Goal: Task Accomplishment & Management: Use online tool/utility

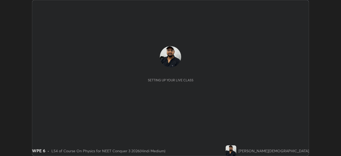
scroll to position [156, 341]
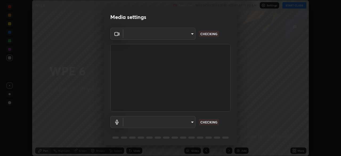
type input "fc38be1871f717ddc8e1b512eadbf63495b763d4820be899b5c927fedf8d93a0"
type input "communications"
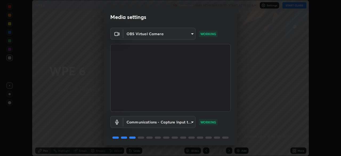
scroll to position [19, 0]
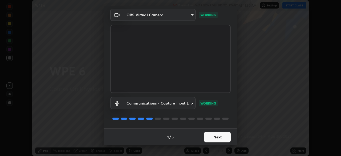
click at [215, 134] on button "Next" at bounding box center [217, 137] width 27 height 11
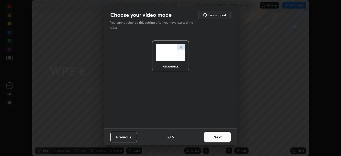
click at [220, 137] on button "Next" at bounding box center [217, 137] width 27 height 11
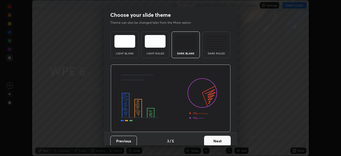
click at [217, 47] on img at bounding box center [216, 41] width 21 height 13
click at [221, 141] on button "Next" at bounding box center [217, 141] width 27 height 11
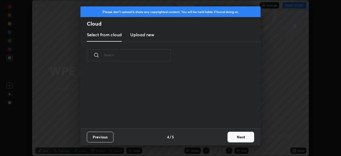
click at [237, 134] on button "Next" at bounding box center [241, 137] width 27 height 11
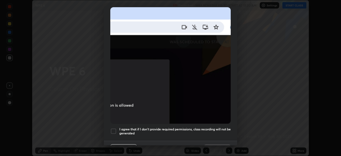
scroll to position [128, 0]
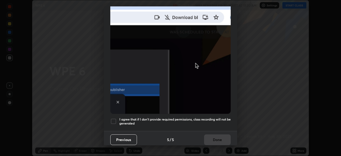
click at [202, 119] on h5 "I agree that if I don't provide required permissions, class recording will not …" at bounding box center [174, 121] width 111 height 8
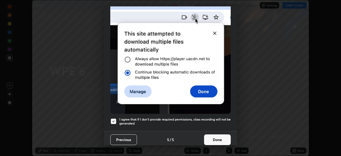
click at [218, 140] on button "Done" at bounding box center [217, 139] width 27 height 11
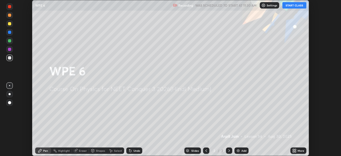
click at [292, 4] on button "START CLASS" at bounding box center [295, 5] width 24 height 6
click at [297, 151] on div "More" at bounding box center [299, 150] width 16 height 6
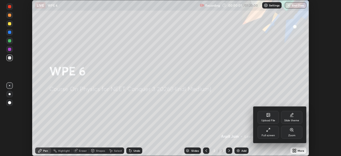
click at [236, 121] on div at bounding box center [170, 78] width 341 height 156
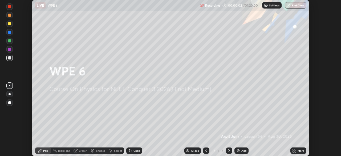
click at [241, 150] on div "Add" at bounding box center [242, 150] width 14 height 6
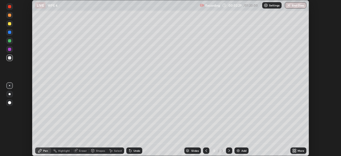
click at [10, 43] on div at bounding box center [9, 41] width 6 height 6
click at [9, 58] on div at bounding box center [9, 57] width 3 height 3
click at [10, 50] on div at bounding box center [9, 49] width 3 height 3
click at [62, 152] on div "Highlight" at bounding box center [61, 150] width 21 height 6
click at [10, 8] on div at bounding box center [9, 6] width 3 height 3
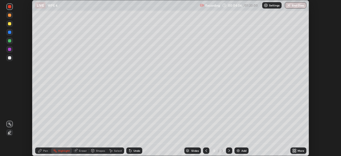
click at [42, 152] on icon at bounding box center [40, 150] width 4 height 4
click at [10, 86] on div at bounding box center [9, 85] width 1 height 1
click at [10, 94] on div at bounding box center [10, 94] width 2 height 2
click at [239, 152] on img at bounding box center [238, 150] width 4 height 4
click at [131, 151] on icon at bounding box center [130, 150] width 4 height 4
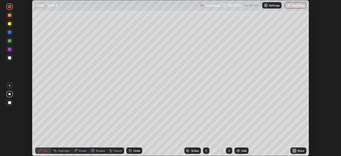
click at [132, 153] on div "Undo" at bounding box center [134, 150] width 16 height 6
click at [82, 151] on div "Eraser" at bounding box center [83, 150] width 8 height 3
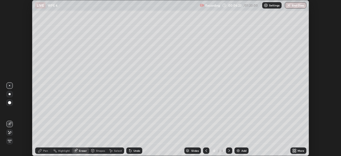
click at [45, 151] on div "Pen" at bounding box center [45, 150] width 5 height 3
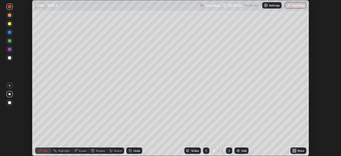
click at [10, 58] on div at bounding box center [9, 57] width 3 height 3
click at [9, 50] on div at bounding box center [9, 49] width 3 height 3
click at [110, 148] on icon at bounding box center [111, 150] width 4 height 4
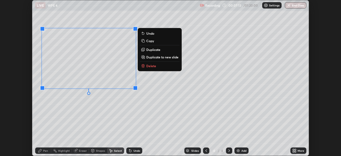
click at [151, 49] on p "Duplicate" at bounding box center [153, 49] width 14 height 4
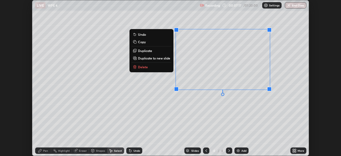
click at [140, 114] on div "0 ° Undo Copy Duplicate Duplicate to new slide Delete" at bounding box center [170, 77] width 277 height 155
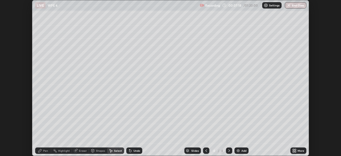
click at [58, 152] on div "Highlight" at bounding box center [61, 150] width 21 height 6
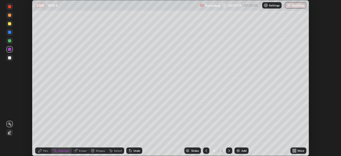
click at [10, 134] on icon at bounding box center [9, 134] width 3 height 0
click at [10, 41] on div at bounding box center [9, 40] width 3 height 3
click at [43, 152] on div "Pen" at bounding box center [45, 150] width 5 height 3
click at [10, 30] on div at bounding box center [9, 32] width 6 height 6
click at [12, 24] on div at bounding box center [9, 24] width 6 height 6
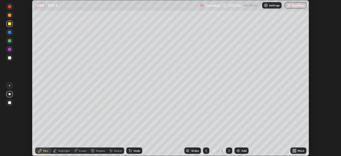
click at [240, 152] on div "Add" at bounding box center [242, 150] width 14 height 6
click at [10, 58] on div at bounding box center [9, 57] width 3 height 3
click at [62, 152] on div "Highlight" at bounding box center [64, 150] width 12 height 3
click at [10, 131] on icon at bounding box center [9, 132] width 4 height 4
click at [9, 58] on div at bounding box center [9, 57] width 3 height 3
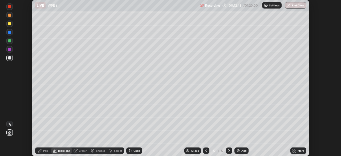
click at [9, 33] on div at bounding box center [9, 32] width 3 height 3
click at [43, 149] on div "Pen" at bounding box center [45, 150] width 5 height 3
click at [9, 58] on div at bounding box center [9, 57] width 3 height 3
click at [10, 50] on div at bounding box center [9, 49] width 3 height 3
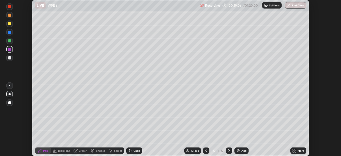
click at [238, 150] on img at bounding box center [238, 150] width 4 height 4
click at [10, 24] on div at bounding box center [9, 23] width 3 height 3
click at [7, 41] on div at bounding box center [9, 41] width 6 height 6
click at [9, 50] on div at bounding box center [9, 49] width 3 height 3
click at [9, 32] on div at bounding box center [9, 32] width 3 height 3
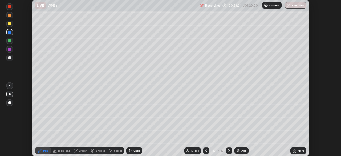
click at [241, 149] on div "Add" at bounding box center [242, 150] width 14 height 6
click at [9, 58] on div at bounding box center [9, 57] width 3 height 3
click at [10, 41] on div at bounding box center [9, 40] width 3 height 3
click at [10, 58] on div at bounding box center [9, 57] width 3 height 3
click at [79, 152] on div "Eraser" at bounding box center [83, 150] width 8 height 3
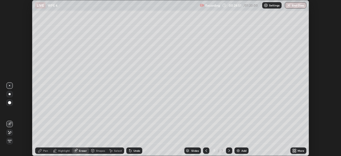
click at [9, 131] on icon at bounding box center [8, 131] width 1 height 1
click at [42, 151] on icon at bounding box center [40, 150] width 4 height 4
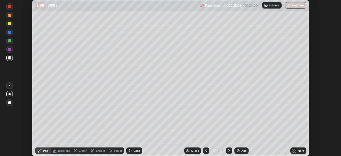
click at [10, 42] on div at bounding box center [9, 40] width 3 height 3
click at [79, 150] on div "Eraser" at bounding box center [83, 150] width 8 height 3
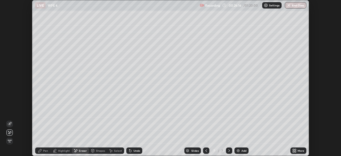
click at [43, 152] on div "Pen" at bounding box center [43, 150] width 16 height 6
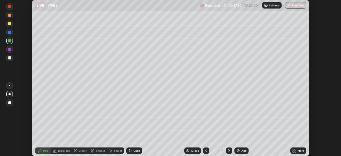
click at [10, 59] on div at bounding box center [9, 57] width 3 height 3
click at [10, 85] on div at bounding box center [9, 85] width 1 height 1
click at [135, 151] on div "Undo" at bounding box center [137, 150] width 7 height 3
click at [240, 150] on img at bounding box center [238, 150] width 4 height 4
click at [206, 150] on icon at bounding box center [206, 150] width 4 height 4
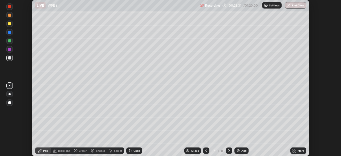
click at [229, 151] on icon at bounding box center [229, 150] width 4 height 4
click at [206, 151] on icon at bounding box center [206, 150] width 4 height 4
click at [226, 151] on div at bounding box center [229, 150] width 6 height 6
click at [134, 151] on div "Undo" at bounding box center [137, 150] width 7 height 3
click at [240, 151] on div "Add" at bounding box center [242, 150] width 14 height 6
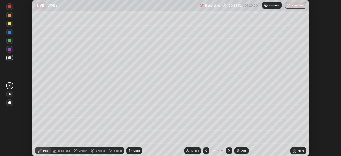
click at [207, 153] on div at bounding box center [206, 150] width 6 height 6
click at [229, 151] on icon at bounding box center [229, 150] width 4 height 4
click at [93, 151] on icon at bounding box center [93, 151] width 0 height 2
click at [81, 150] on div "Eraser" at bounding box center [83, 150] width 8 height 3
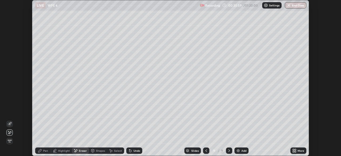
click at [47, 151] on div "Pen" at bounding box center [45, 150] width 5 height 3
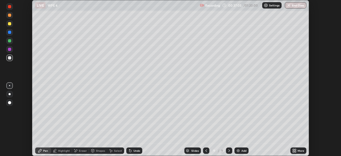
click at [205, 151] on icon at bounding box center [206, 150] width 4 height 4
click at [228, 152] on icon at bounding box center [229, 150] width 4 height 4
click at [243, 150] on div "Add" at bounding box center [244, 150] width 5 height 3
click at [10, 32] on div at bounding box center [9, 32] width 3 height 3
click at [10, 58] on div at bounding box center [9, 57] width 3 height 3
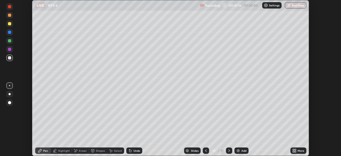
click at [10, 42] on div at bounding box center [9, 40] width 3 height 3
click at [7, 58] on div at bounding box center [9, 58] width 6 height 6
click at [241, 153] on div "Add" at bounding box center [242, 150] width 14 height 6
click at [85, 10] on div "LIVE WPE 6" at bounding box center [116, 5] width 163 height 11
click at [241, 150] on div "Add" at bounding box center [242, 150] width 14 height 6
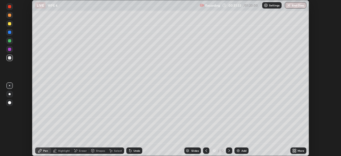
click at [240, 151] on img at bounding box center [238, 150] width 4 height 4
click at [10, 58] on div at bounding box center [9, 57] width 3 height 3
click at [9, 41] on div at bounding box center [9, 40] width 3 height 3
click at [60, 151] on div "Highlight" at bounding box center [64, 150] width 12 height 3
click at [9, 133] on icon at bounding box center [9, 132] width 4 height 4
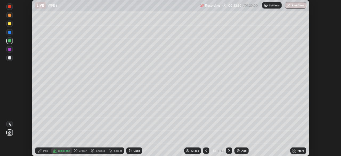
click at [10, 58] on div at bounding box center [9, 57] width 3 height 3
click at [113, 151] on div "Select" at bounding box center [115, 150] width 17 height 6
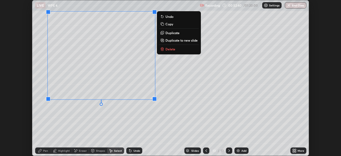
click at [167, 34] on p "Duplicate" at bounding box center [173, 33] width 14 height 4
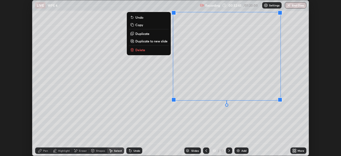
click at [115, 136] on div "0 ° Undo Copy Duplicate Duplicate to new slide Delete" at bounding box center [170, 77] width 277 height 155
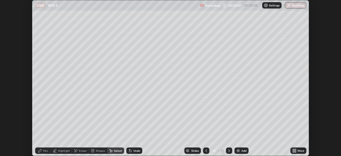
click at [78, 151] on div "Eraser" at bounding box center [80, 150] width 17 height 6
click at [8, 124] on icon at bounding box center [9, 124] width 4 height 4
click at [97, 150] on div "Shapes" at bounding box center [100, 150] width 9 height 3
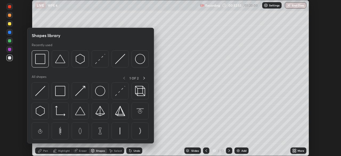
click at [68, 149] on div "Highlight" at bounding box center [61, 150] width 21 height 6
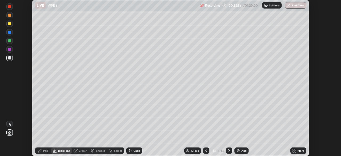
click at [10, 123] on circle at bounding box center [10, 122] width 1 height 1
click at [9, 132] on icon at bounding box center [9, 132] width 1 height 1
click at [9, 59] on div at bounding box center [9, 57] width 3 height 3
click at [8, 49] on div at bounding box center [9, 49] width 3 height 3
click at [10, 24] on div at bounding box center [9, 23] width 3 height 3
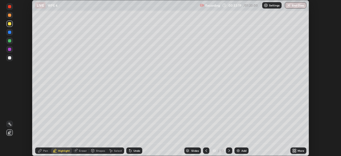
click at [9, 59] on div at bounding box center [9, 57] width 3 height 3
click at [39, 150] on icon at bounding box center [39, 150] width 3 height 3
click at [241, 153] on div "Add" at bounding box center [242, 150] width 14 height 6
click at [99, 151] on div "Shapes" at bounding box center [100, 150] width 9 height 3
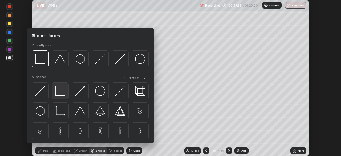
click at [61, 89] on img at bounding box center [60, 91] width 10 height 10
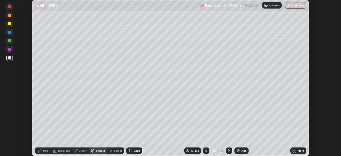
click at [43, 151] on div "Pen" at bounding box center [45, 150] width 5 height 3
click at [10, 58] on div at bounding box center [9, 57] width 3 height 3
click at [10, 59] on div at bounding box center [9, 57] width 3 height 3
click at [242, 152] on div "Add" at bounding box center [244, 150] width 5 height 3
click at [97, 151] on div "Shapes" at bounding box center [100, 150] width 9 height 3
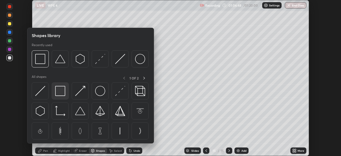
click at [58, 93] on img at bounding box center [60, 91] width 10 height 10
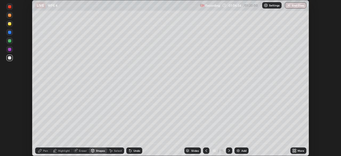
click at [43, 150] on div "Pen" at bounding box center [45, 150] width 5 height 3
click at [114, 152] on div "Select" at bounding box center [115, 150] width 17 height 6
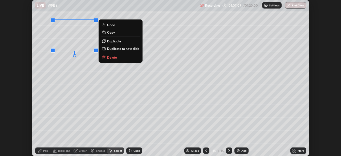
click at [113, 41] on p "Duplicate" at bounding box center [114, 41] width 14 height 4
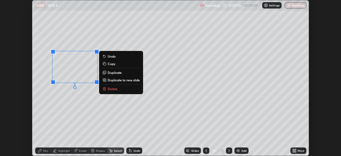
click at [112, 73] on p "Duplicate" at bounding box center [115, 72] width 14 height 4
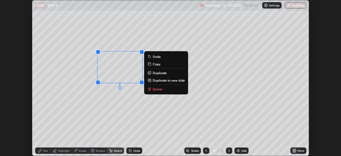
click at [90, 107] on div "0 ° Undo Copy Duplicate Duplicate to new slide Delete" at bounding box center [170, 77] width 277 height 155
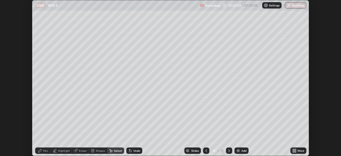
click at [74, 149] on icon at bounding box center [76, 150] width 4 height 4
click at [10, 124] on icon at bounding box center [10, 123] width 3 height 3
click at [41, 152] on icon at bounding box center [40, 150] width 4 height 4
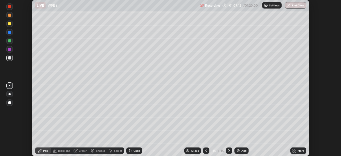
click at [9, 57] on div at bounding box center [9, 57] width 3 height 3
click at [132, 153] on div "Undo" at bounding box center [134, 150] width 16 height 6
click at [130, 151] on icon at bounding box center [130, 151] width 2 height 2
click at [127, 151] on div "Undo" at bounding box center [134, 150] width 16 height 6
click at [292, 6] on button "End Class" at bounding box center [296, 5] width 22 height 6
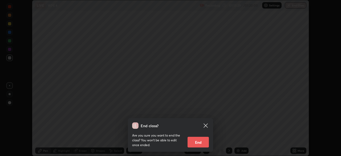
click at [195, 140] on button "End" at bounding box center [198, 142] width 21 height 11
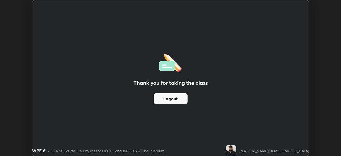
click at [173, 99] on button "Logout" at bounding box center [171, 98] width 34 height 11
